Goal: Task Accomplishment & Management: Complete application form

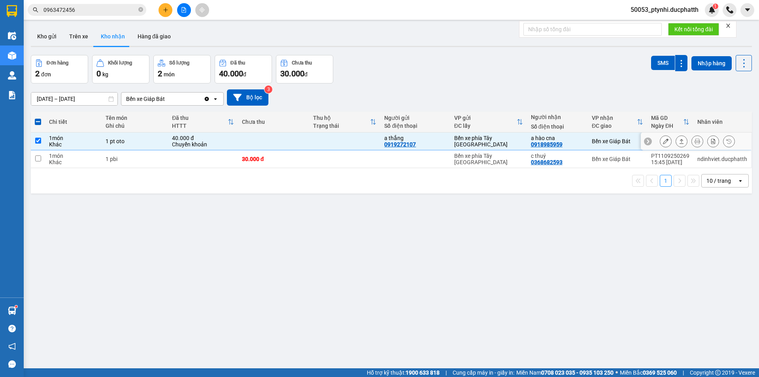
click at [353, 142] on td at bounding box center [344, 141] width 71 height 18
checkbox input "false"
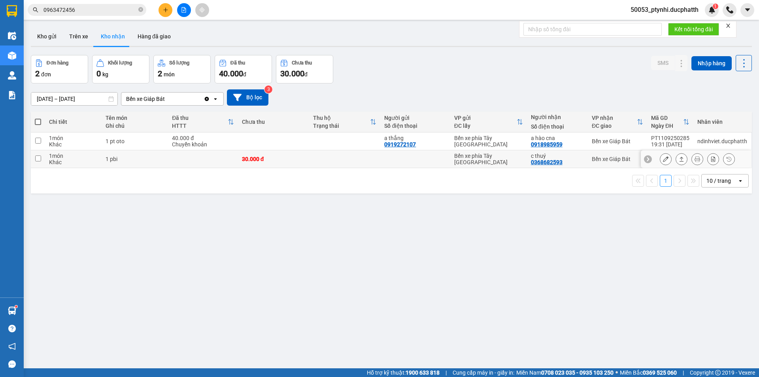
click at [407, 163] on td at bounding box center [415, 159] width 70 height 18
checkbox input "true"
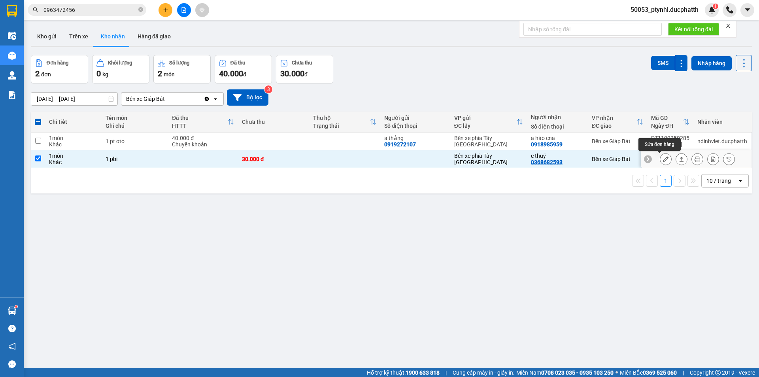
click at [663, 159] on icon at bounding box center [666, 159] width 6 height 6
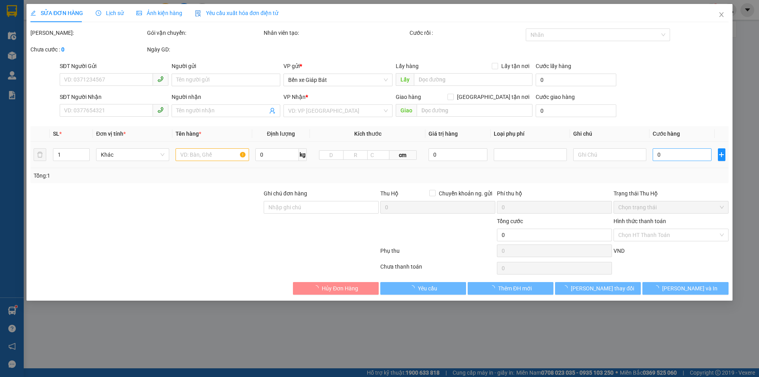
type input "0368682593"
type input "c thuý"
type input "30.000"
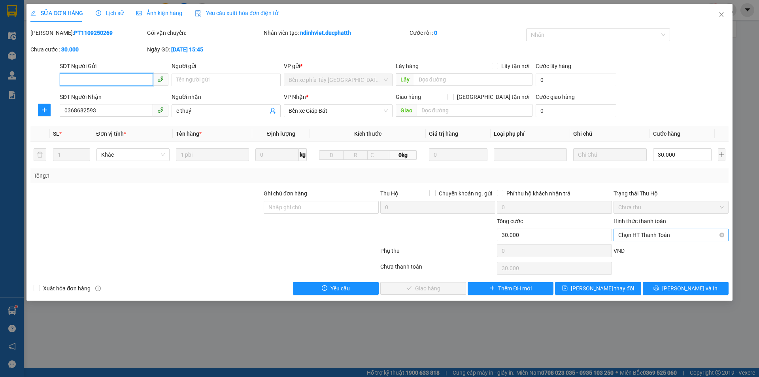
click at [640, 237] on span "Chọn HT Thanh Toán" at bounding box center [671, 235] width 106 height 12
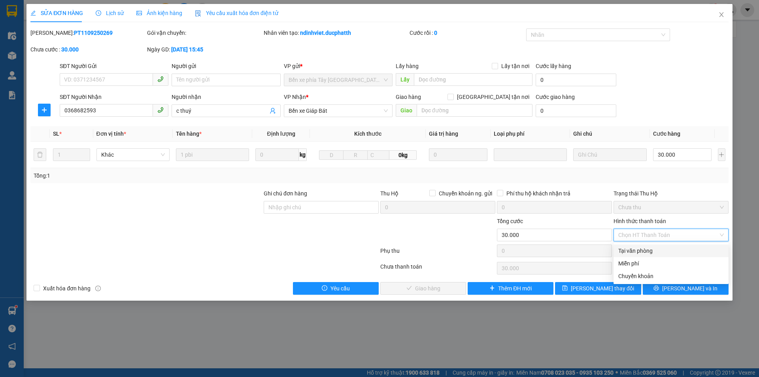
click at [632, 249] on div "Tại văn phòng" at bounding box center [671, 250] width 106 height 9
type input "0"
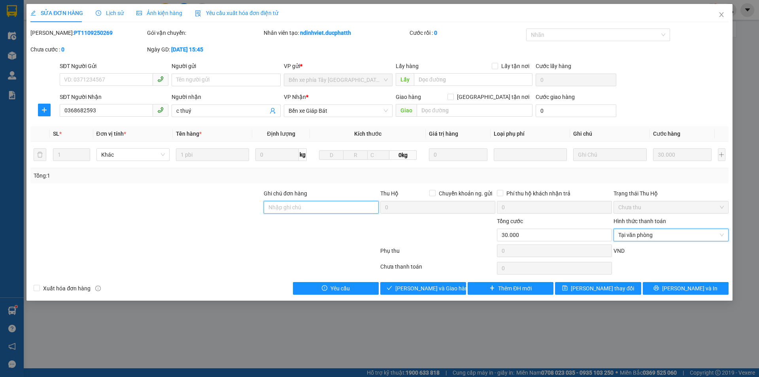
click at [325, 208] on input "Ghi chú đơn hàng" at bounding box center [321, 207] width 115 height 13
type input "tm"
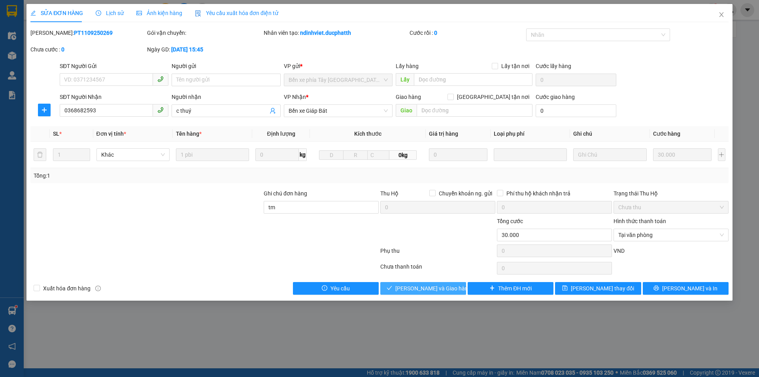
click at [451, 287] on button "[PERSON_NAME] và Giao hàng" at bounding box center [423, 288] width 86 height 13
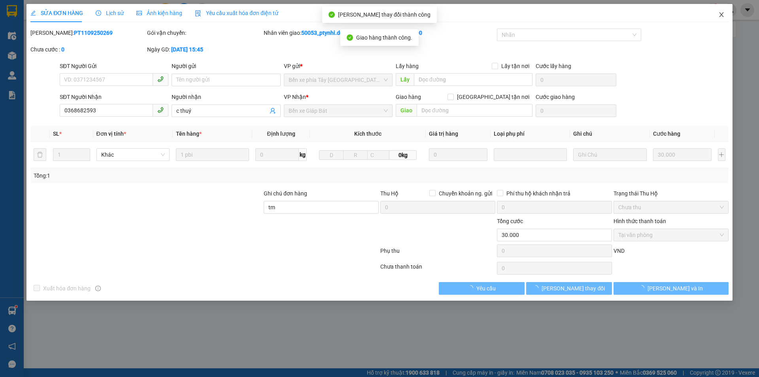
drag, startPoint x: 725, startPoint y: 9, endPoint x: 706, endPoint y: 16, distance: 20.4
click at [723, 9] on span "Close" at bounding box center [721, 15] width 22 height 22
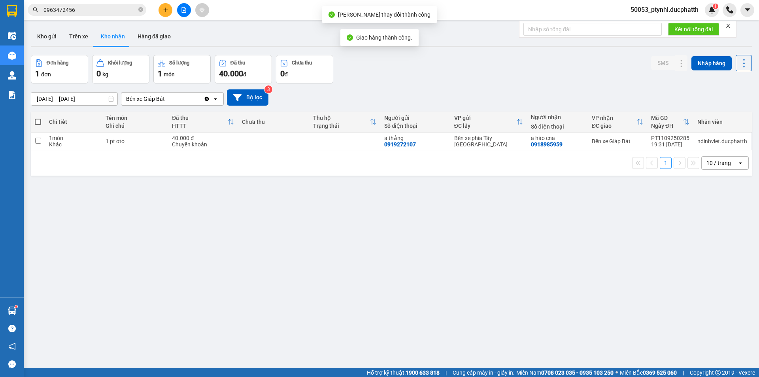
click at [48, 312] on div "ver 1.8.143 Kho gửi Trên xe Kho nhận Hàng đã giao Đơn hàng 1 đơn Khối lượng 0 k…" at bounding box center [391, 212] width 727 height 377
click at [25, 308] on main "ver 1.8.143 Kho gửi Trên xe Kho nhận Hàng đã giao Đơn hàng 1 đơn Khối lượng 0 k…" at bounding box center [379, 184] width 759 height 368
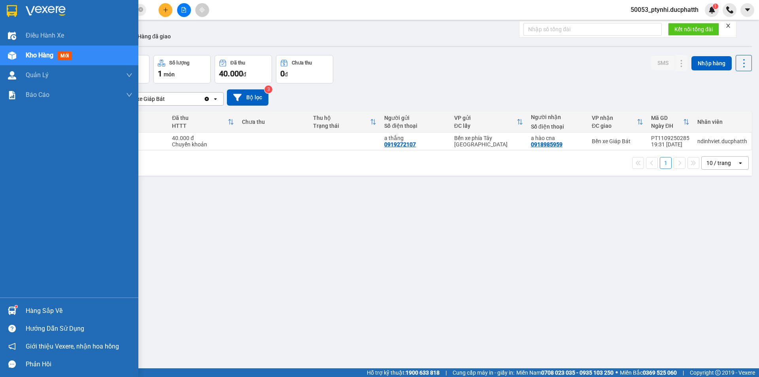
click at [13, 309] on img at bounding box center [12, 310] width 8 height 8
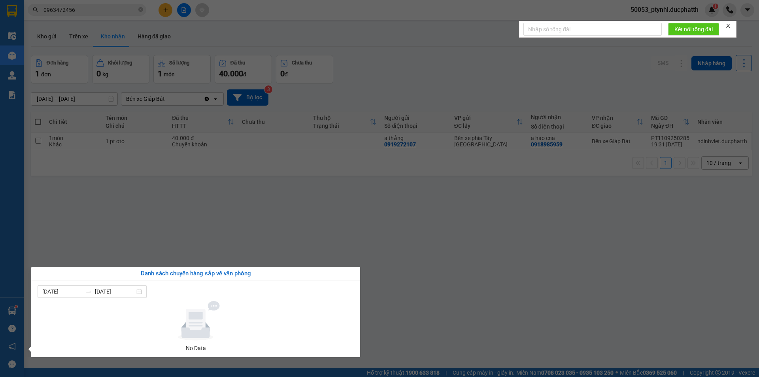
click at [172, 254] on section "Kết quả tìm kiếm ( 4 ) Bộ lọc Mã ĐH Trạng thái Món hàng Thu hộ Tổng cước Chưa c…" at bounding box center [379, 188] width 759 height 377
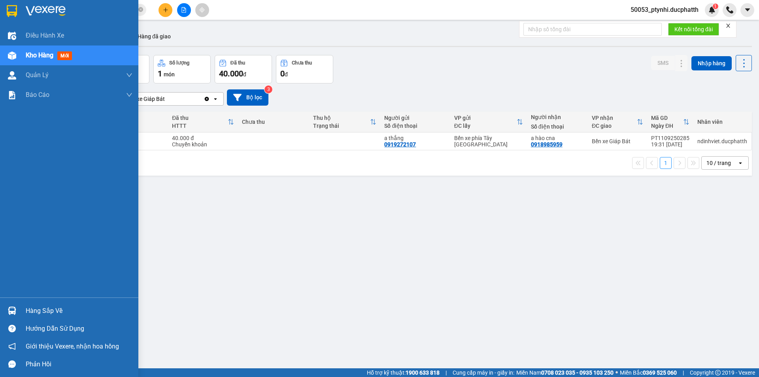
click at [13, 306] on div at bounding box center [12, 311] width 14 height 14
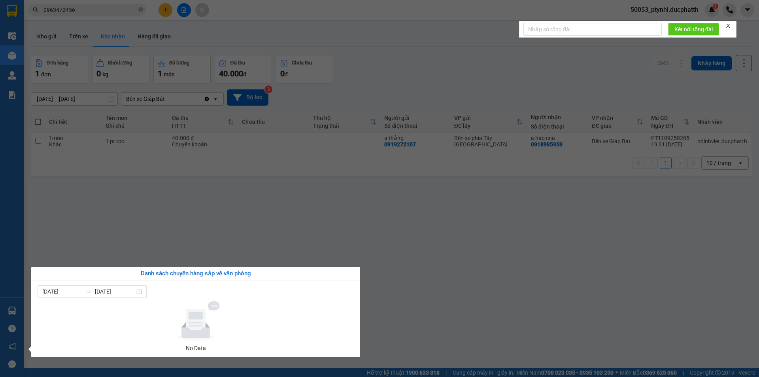
click at [241, 246] on section "Kết quả tìm kiếm ( 4 ) Bộ lọc Mã ĐH Trạng thái Món hàng Thu hộ Tổng cước Chưa c…" at bounding box center [379, 188] width 759 height 377
